Goal: Check status: Check status

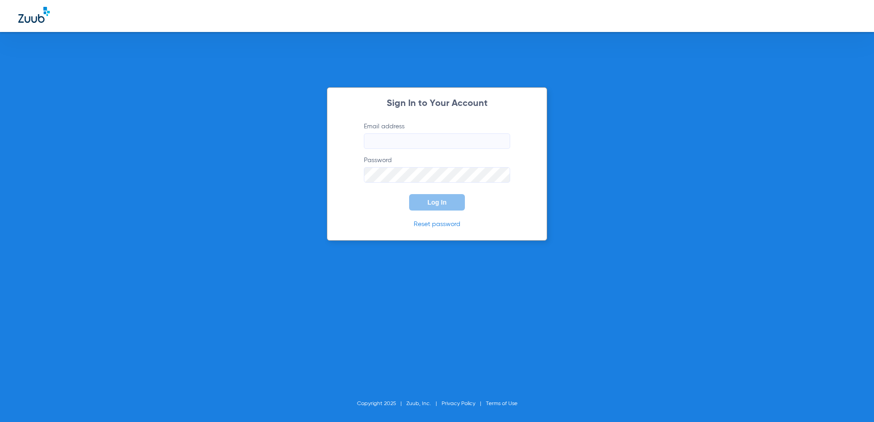
type input "[EMAIL_ADDRESS][DOMAIN_NAME]"
click at [444, 201] on span "Log In" at bounding box center [436, 202] width 19 height 7
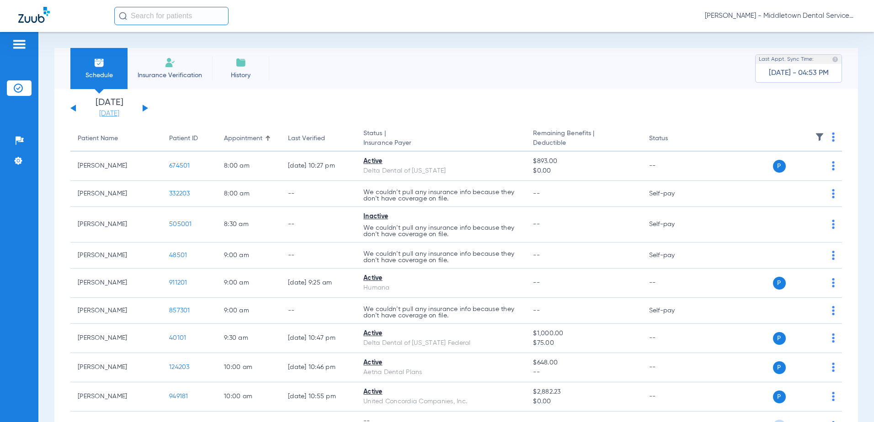
click at [107, 112] on link "[DATE]" at bounding box center [109, 113] width 55 height 9
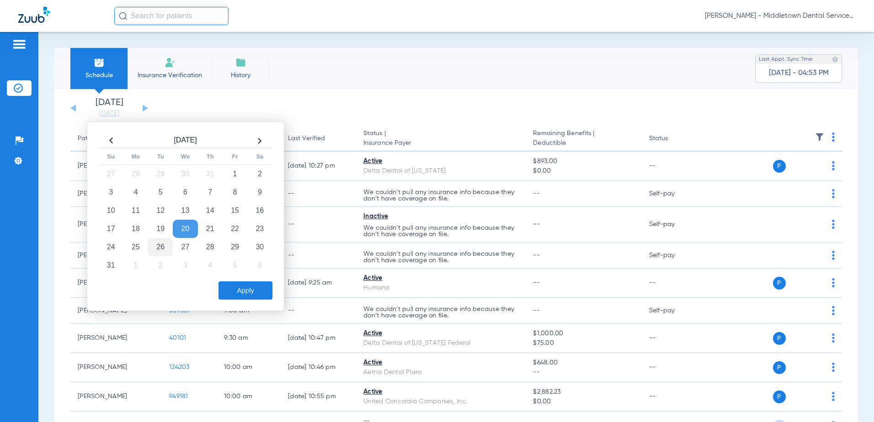
click at [162, 249] on td "26" at bounding box center [160, 247] width 25 height 18
click at [226, 291] on button "Apply" at bounding box center [246, 291] width 54 height 18
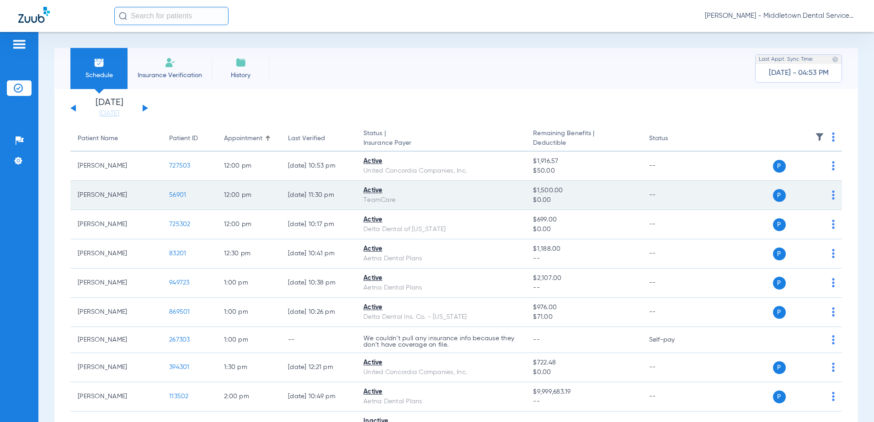
click at [184, 197] on span "56901" at bounding box center [177, 195] width 17 height 6
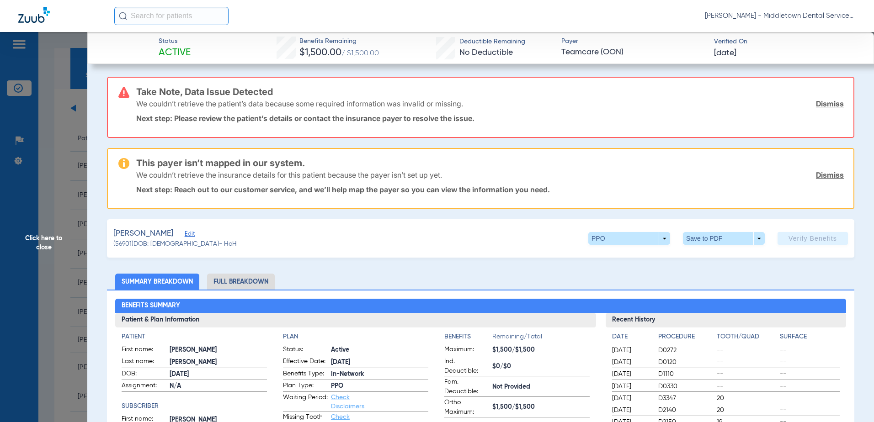
click at [239, 277] on li "Full Breakdown" at bounding box center [241, 282] width 68 height 16
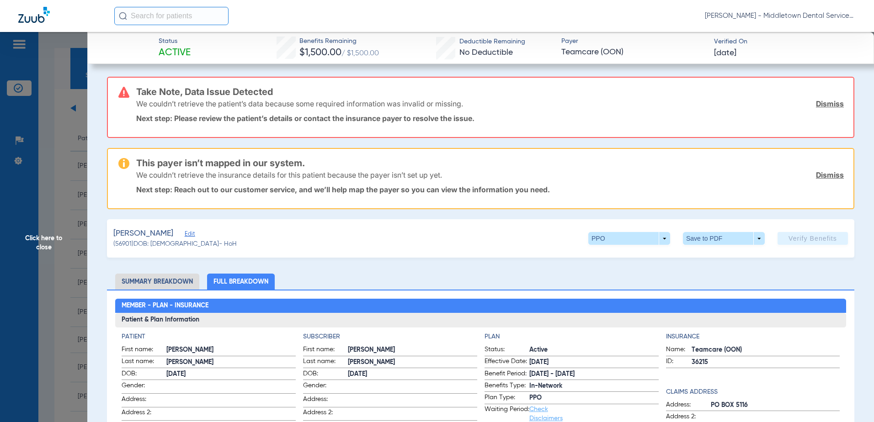
click at [182, 283] on li "Summary Breakdown" at bounding box center [157, 282] width 84 height 16
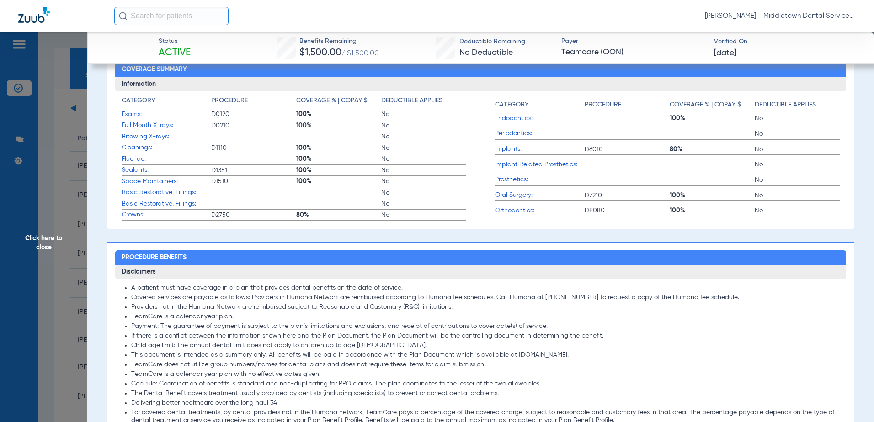
scroll to position [411, 0]
click at [46, 241] on span "Click here to close" at bounding box center [43, 243] width 87 height 422
